Goal: Task Accomplishment & Management: Use online tool/utility

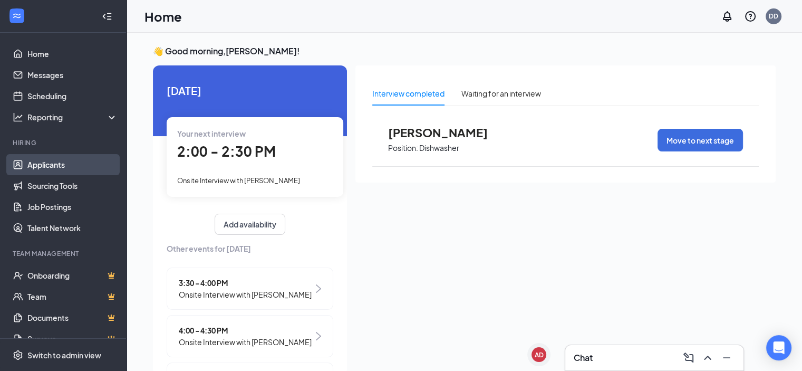
click at [52, 169] on link "Applicants" at bounding box center [72, 164] width 90 height 21
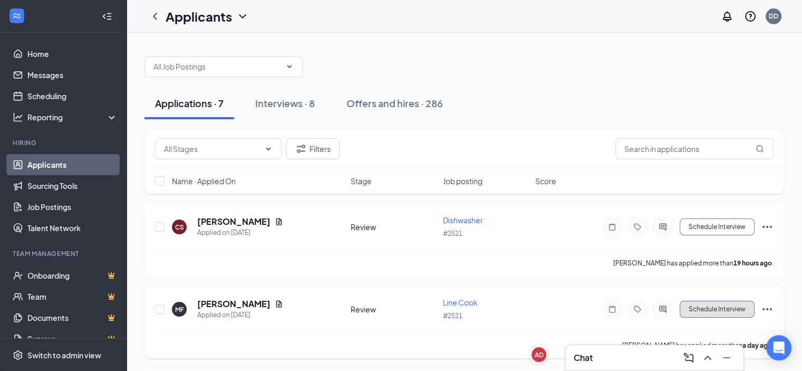
click at [712, 312] on button "Schedule Interview" at bounding box center [717, 309] width 75 height 17
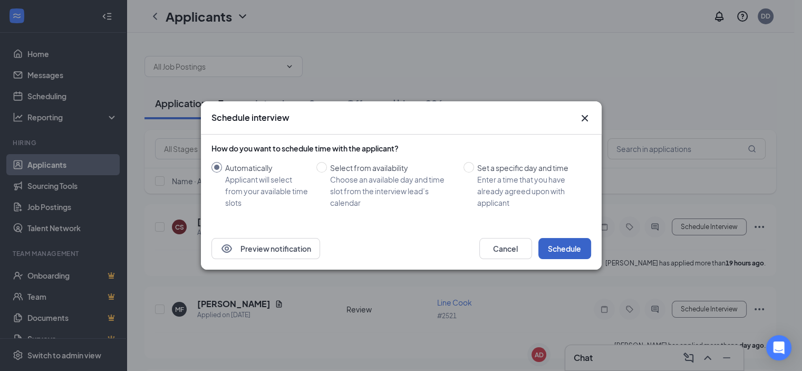
click at [564, 246] on button "Schedule" at bounding box center [564, 248] width 53 height 21
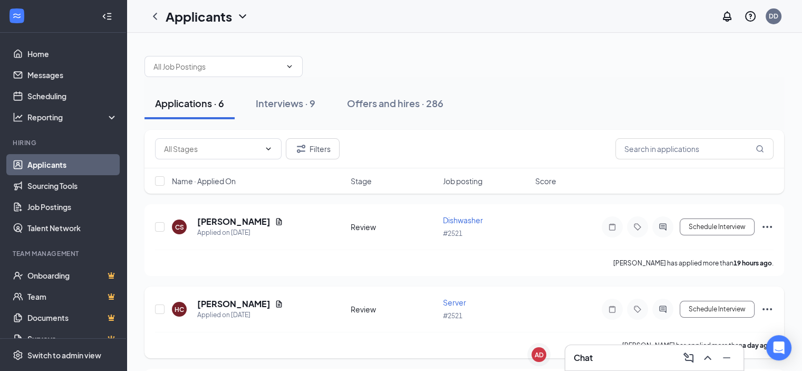
click at [605, 332] on div "Hanna Caldwell has applied more than a day ago ." at bounding box center [464, 345] width 618 height 26
